Goal: Transaction & Acquisition: Book appointment/travel/reservation

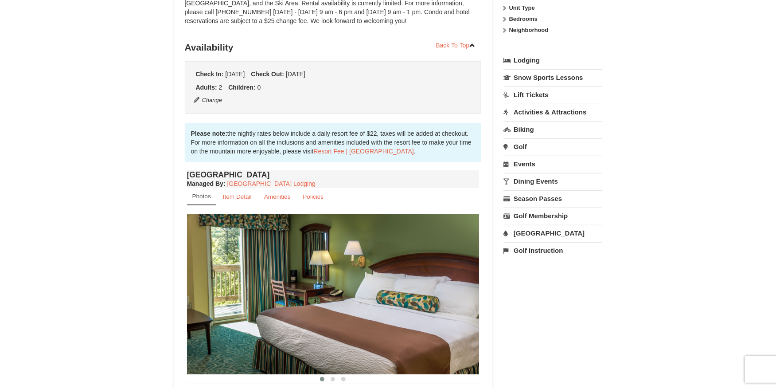
scroll to position [157, 0]
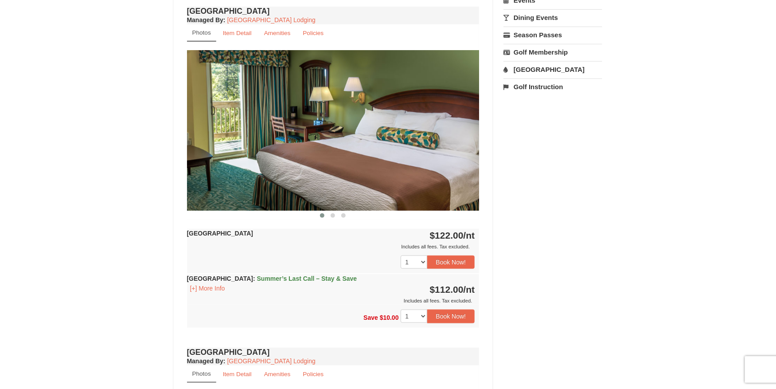
scroll to position [323, 0]
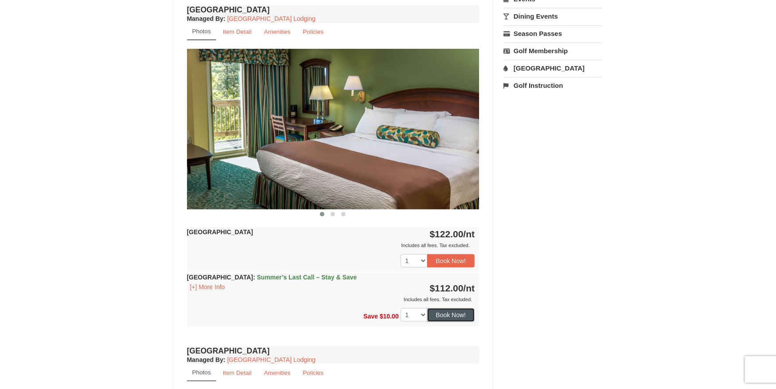
click at [443, 315] on button "Book Now!" at bounding box center [451, 314] width 48 height 13
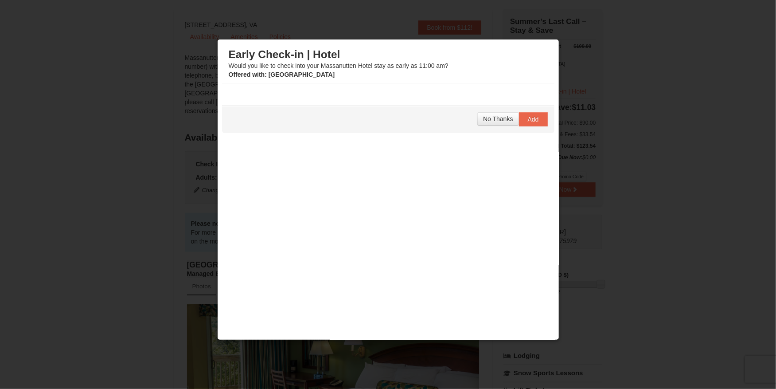
scroll to position [66, 0]
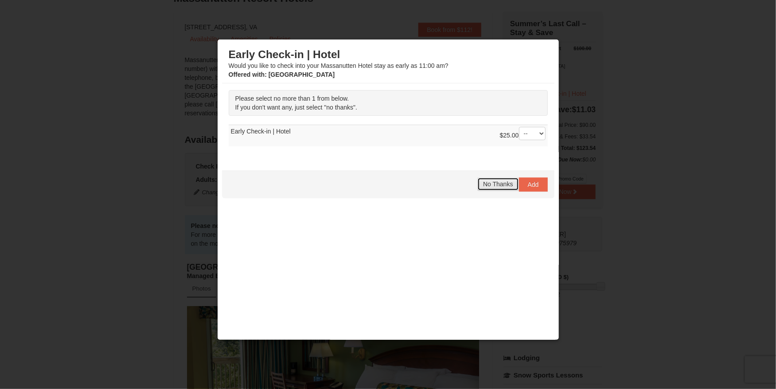
click at [494, 187] on button "No Thanks" at bounding box center [497, 183] width 41 height 13
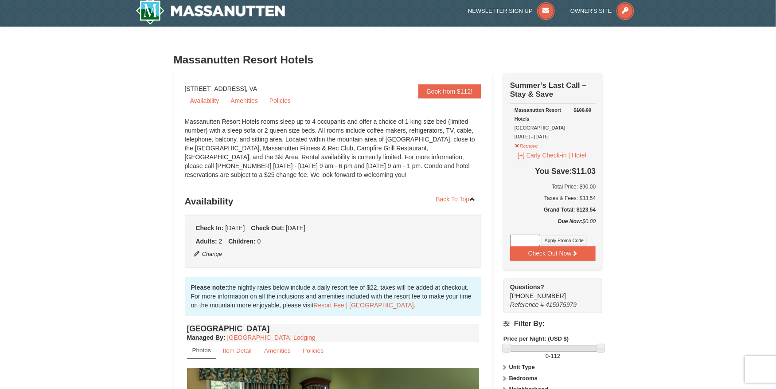
scroll to position [4, 0]
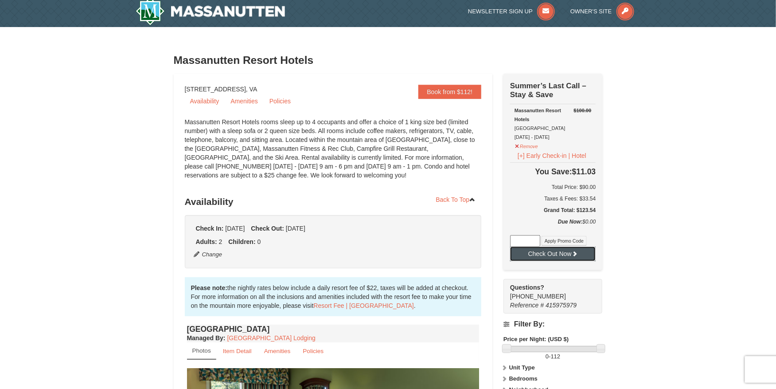
click at [544, 253] on button "Check Out Now" at bounding box center [553, 253] width 86 height 14
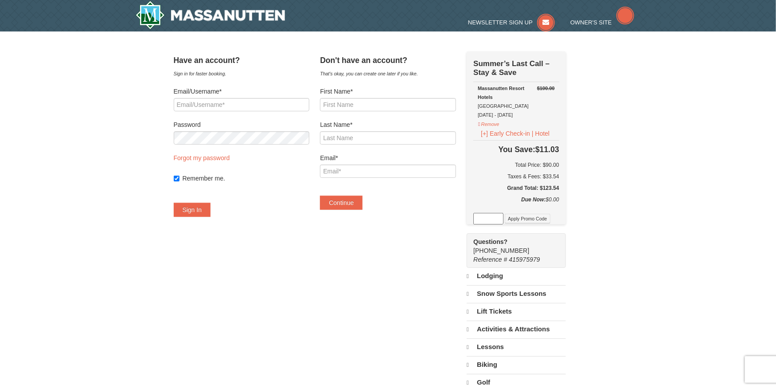
select select "9"
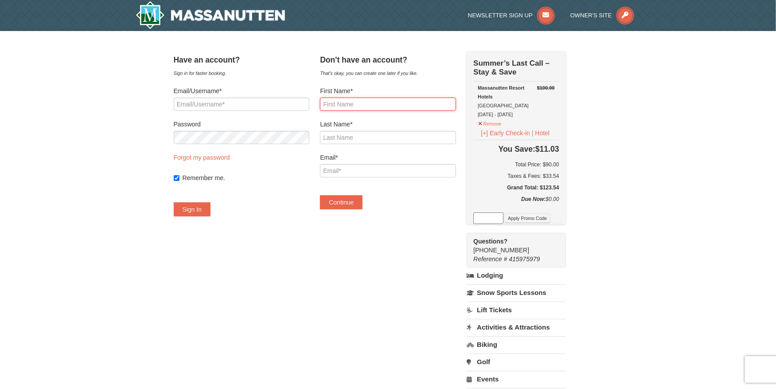
click at [375, 100] on input "First Name*" at bounding box center [388, 103] width 136 height 13
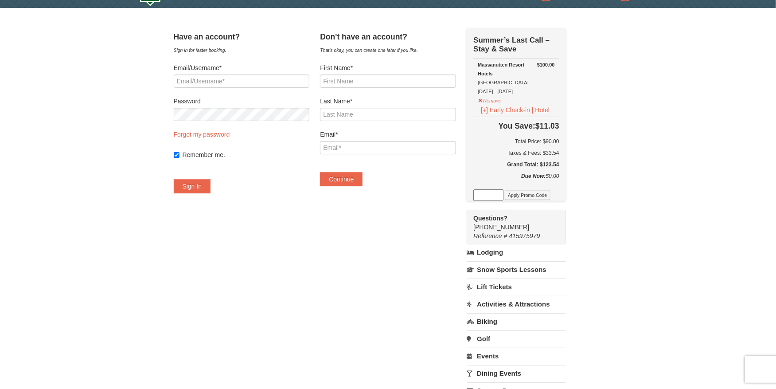
scroll to position [21, 0]
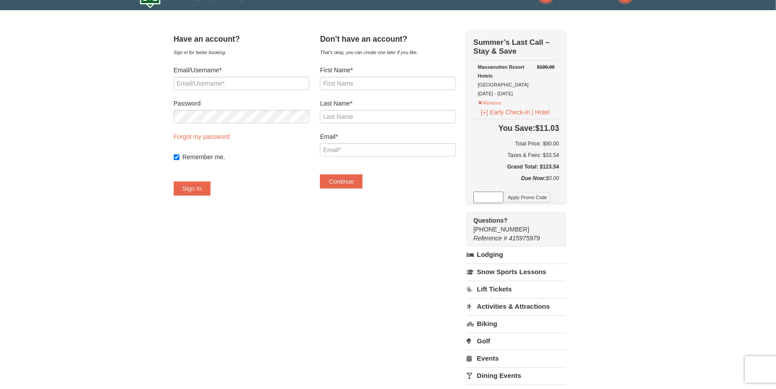
click at [559, 166] on h5 "Grand Total: $123.54" at bounding box center [516, 166] width 86 height 9
copy h5 "123.54"
click at [559, 146] on h6 "Total Price: $90.00" at bounding box center [516, 143] width 86 height 9
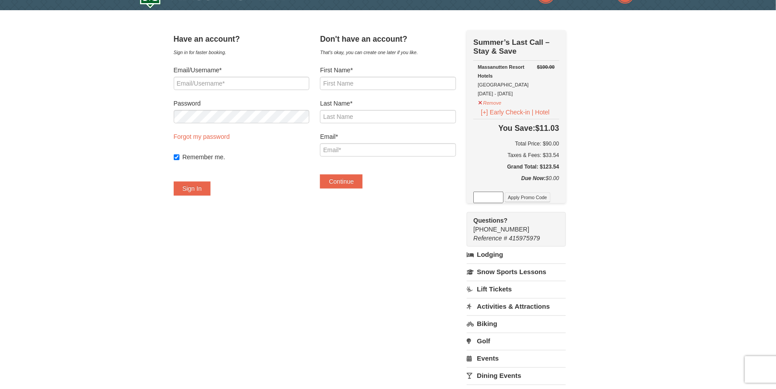
copy h6 "90.00"
click at [692, 174] on div "× Have an account? Sign in for faster booking. Email/Username* Password Forgot …" at bounding box center [388, 245] width 776 height 471
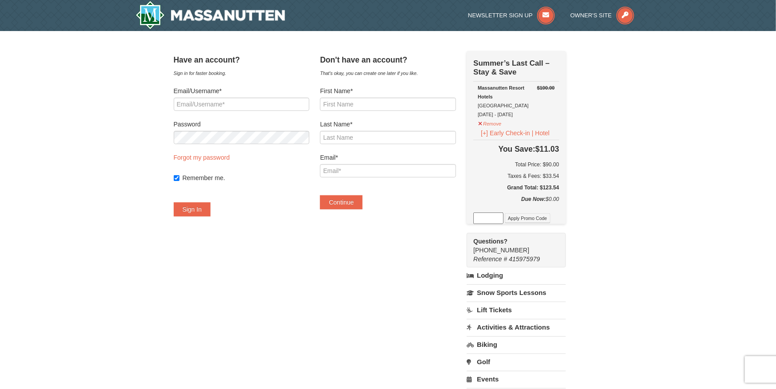
click at [618, 171] on div "× Have an account? Sign in for faster booking. Email/Username* Password Forgot …" at bounding box center [388, 266] width 776 height 471
